Goal: Check status: Check status

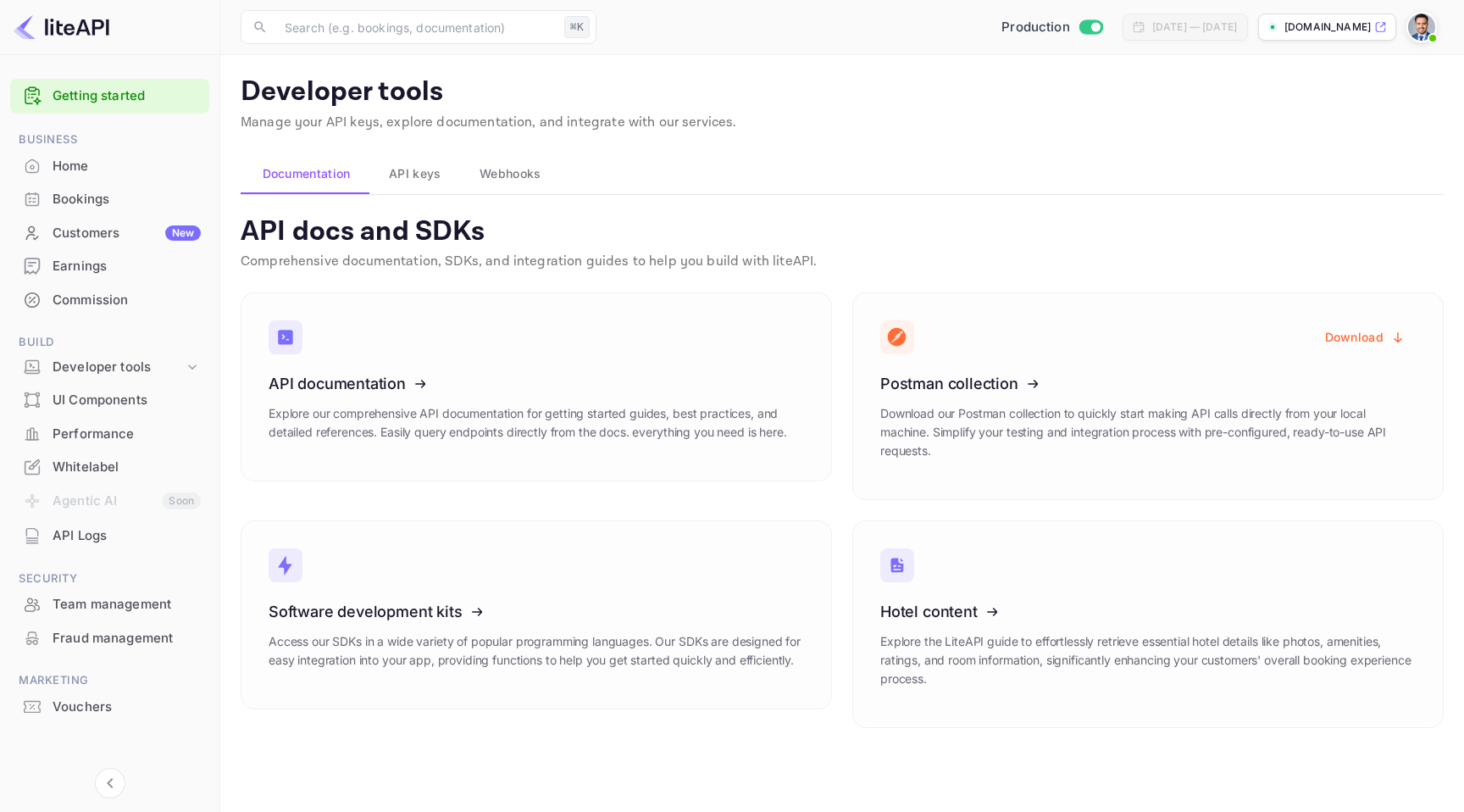
click at [103, 156] on div "Home" at bounding box center [110, 167] width 199 height 33
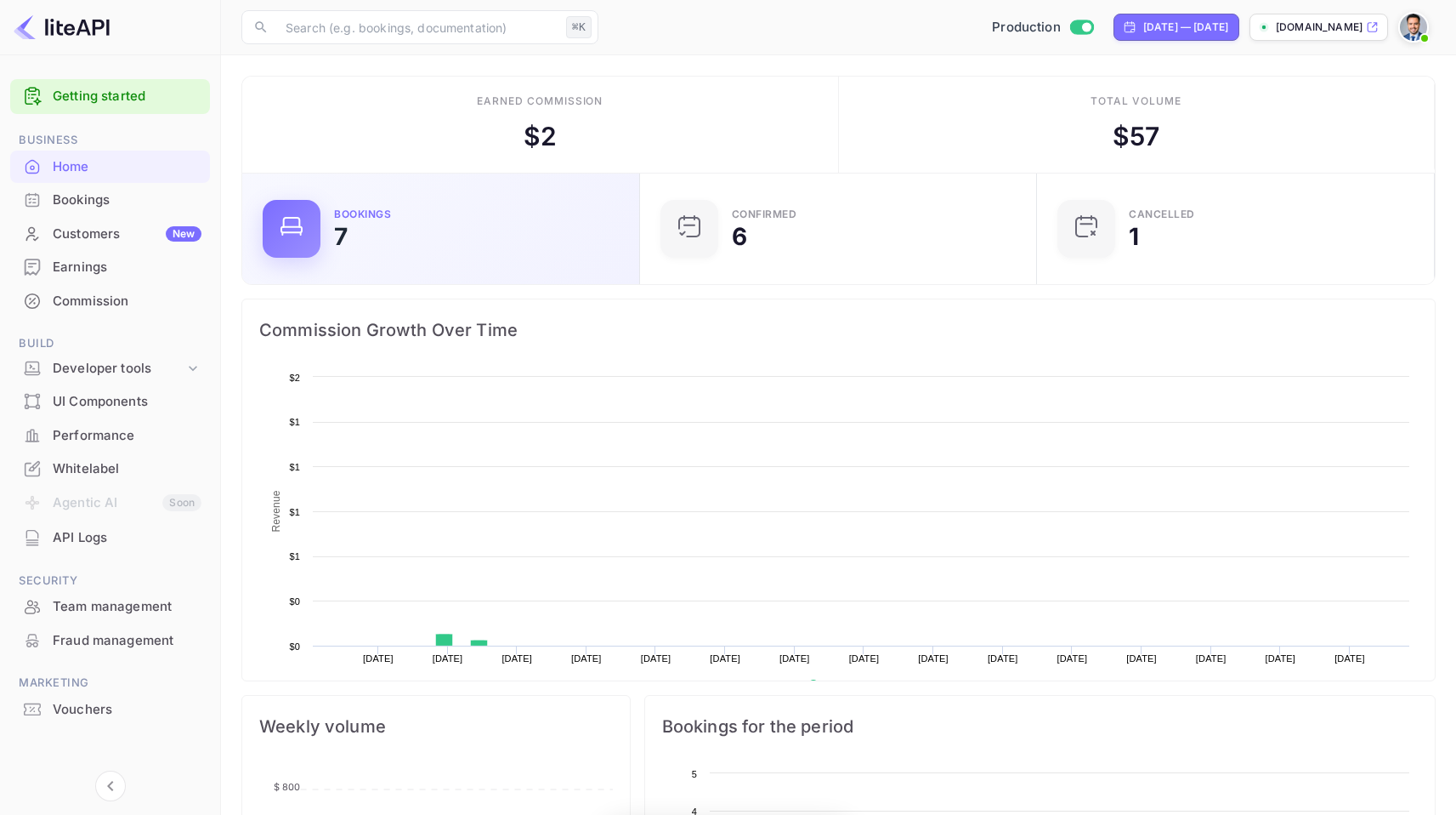
scroll to position [263, 374]
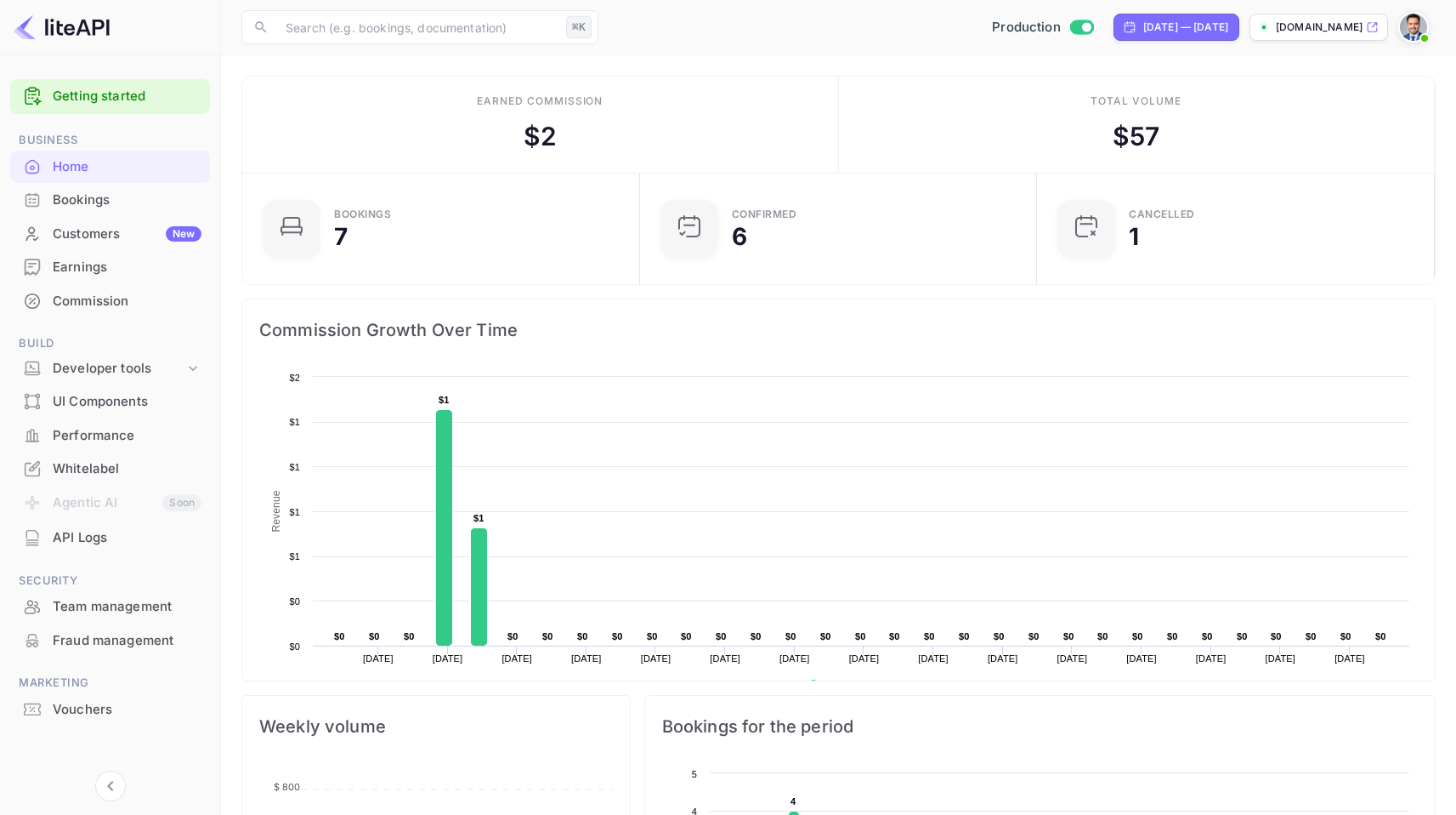
click at [70, 427] on div "Performance" at bounding box center [127, 436] width 149 height 19
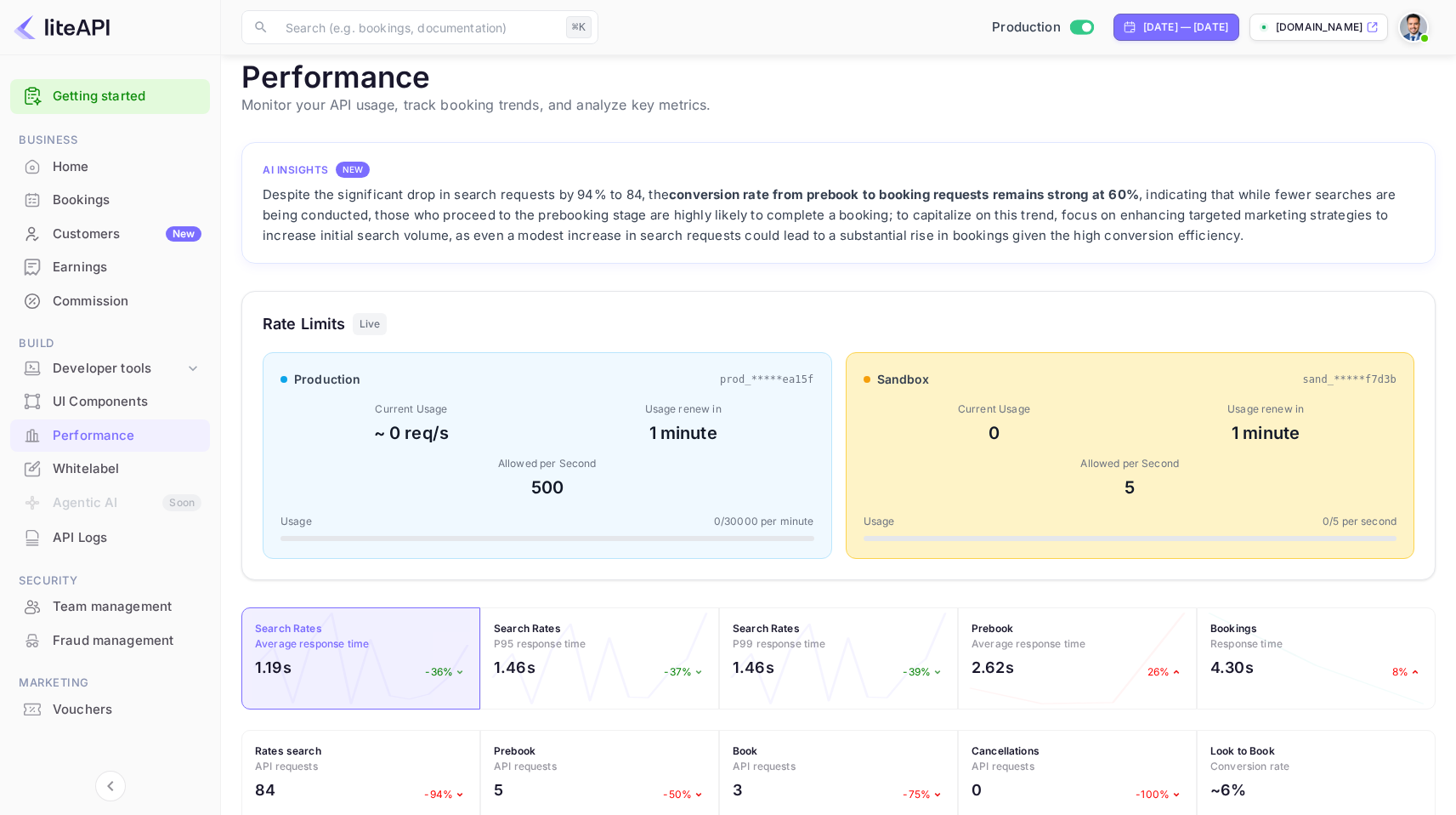
scroll to position [121, 0]
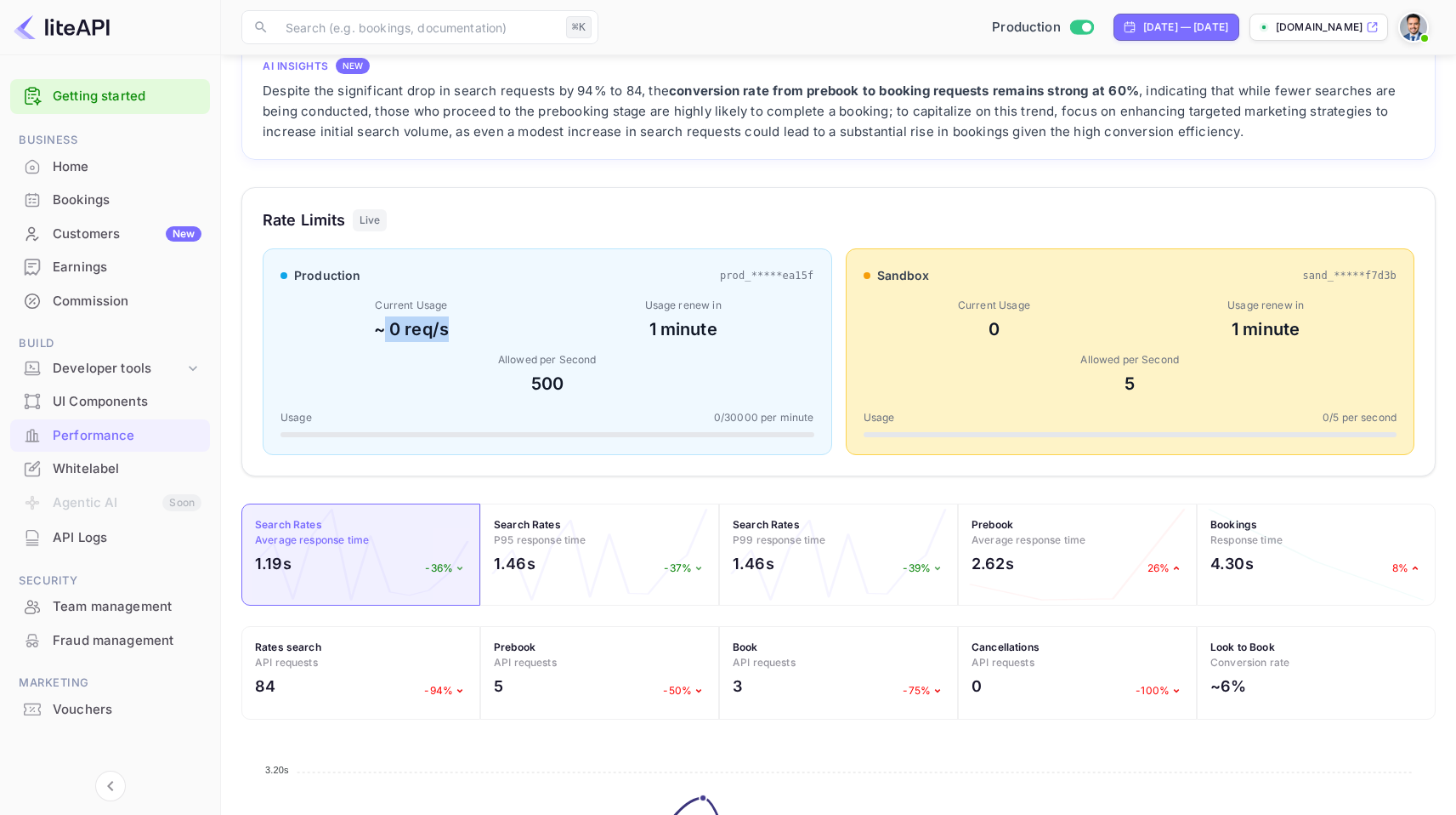
drag, startPoint x: 381, startPoint y: 335, endPoint x: 472, endPoint y: 339, distance: 91.1
click at [472, 339] on div "~ 0 req/s" at bounding box center [411, 329] width 262 height 25
click at [441, 325] on div "~ 0 req/s" at bounding box center [411, 329] width 262 height 25
drag, startPoint x: 385, startPoint y: 333, endPoint x: 482, endPoint y: 324, distance: 97.4
click at [453, 314] on div "Current Usage ~ 0 req/s" at bounding box center [411, 320] width 262 height 45
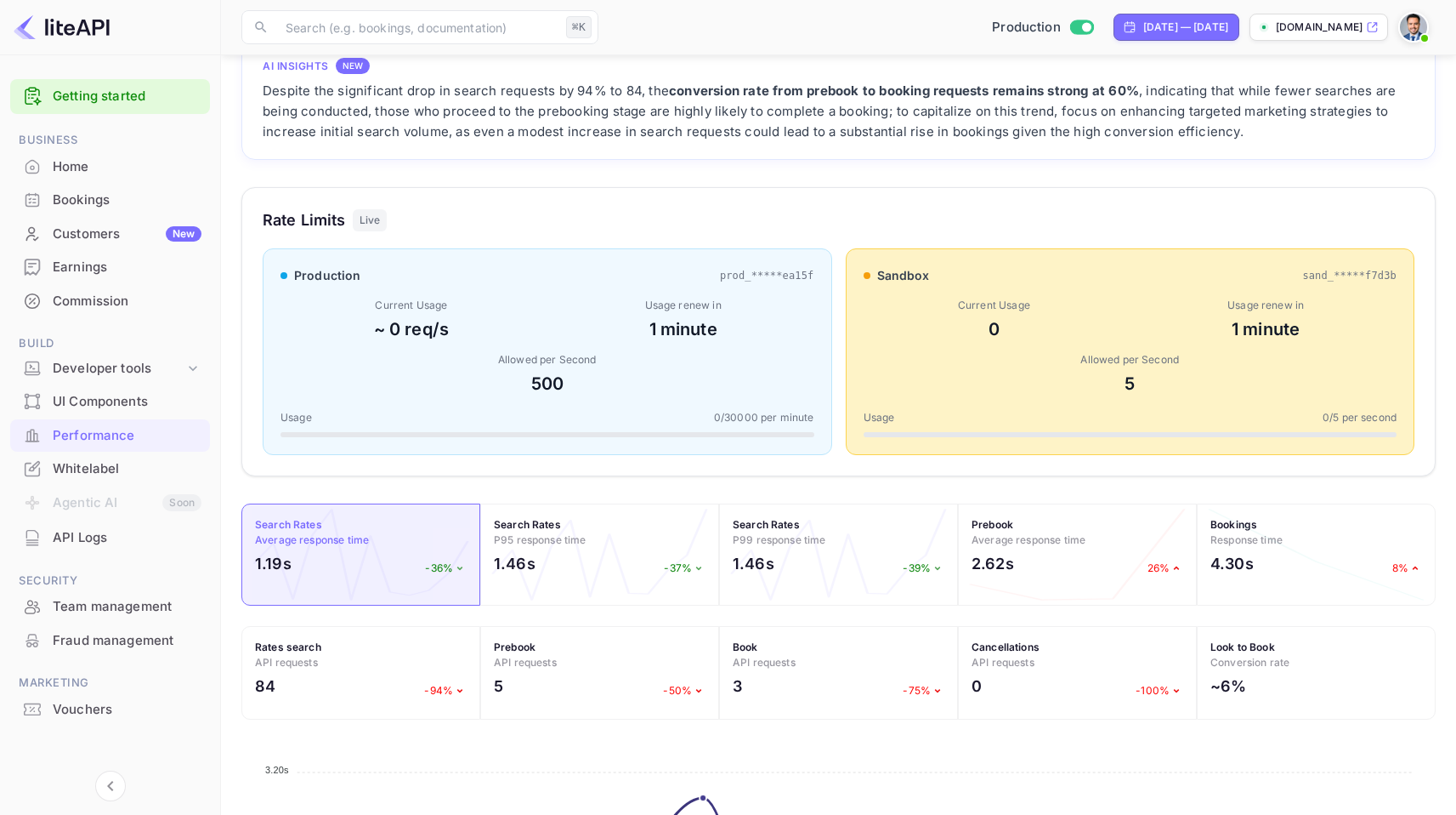
click at [589, 318] on div "1 minute" at bounding box center [683, 329] width 262 height 25
